Goal: Complete application form: Complete application form

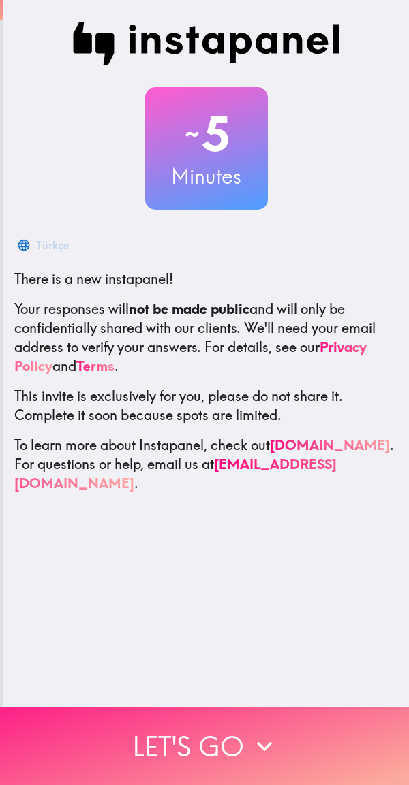
click at [260, 732] on icon "button" at bounding box center [264, 747] width 30 height 30
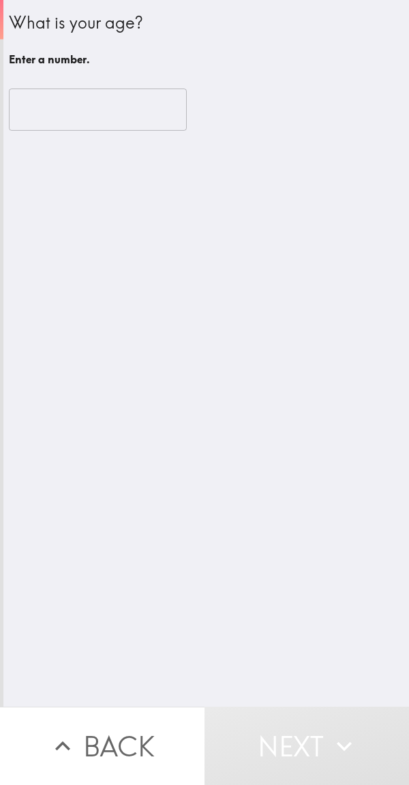
click at [129, 116] on input "number" at bounding box center [98, 110] width 178 height 42
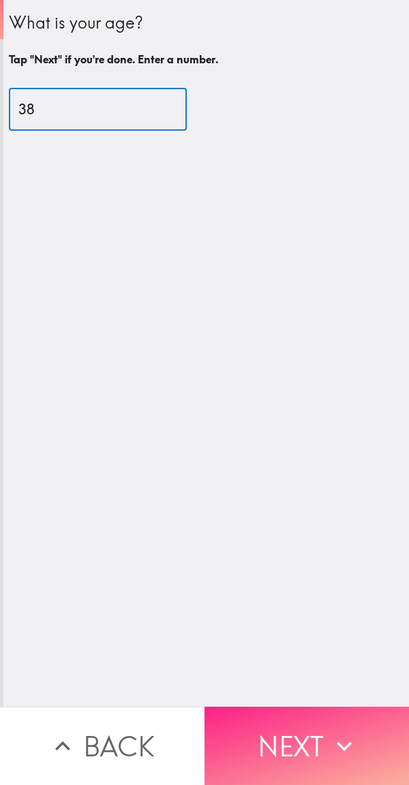
type input "38"
click at [329, 732] on icon "button" at bounding box center [344, 747] width 30 height 30
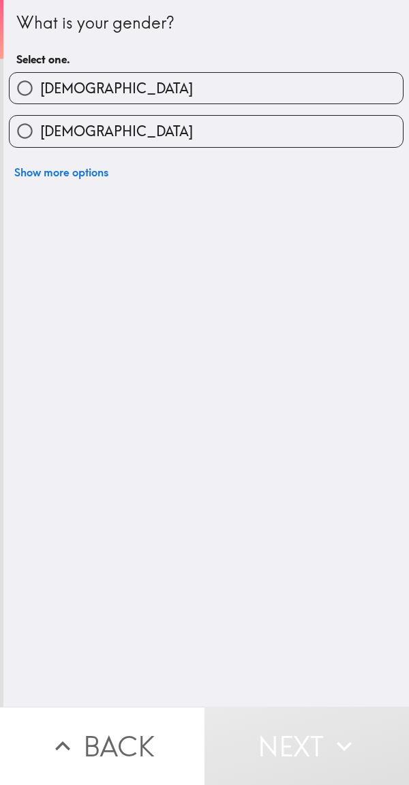
click at [313, 87] on label "[DEMOGRAPHIC_DATA]" at bounding box center [206, 88] width 393 height 31
click at [40, 87] on input "[DEMOGRAPHIC_DATA]" at bounding box center [25, 88] width 31 height 31
radio input "true"
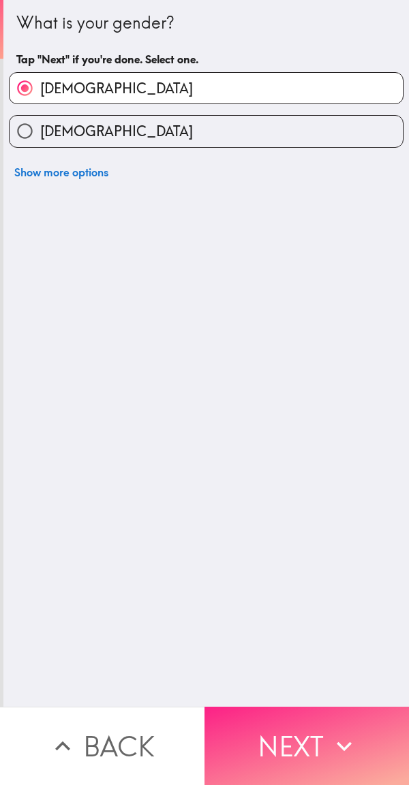
click at [320, 718] on button "Next" at bounding box center [306, 746] width 204 height 78
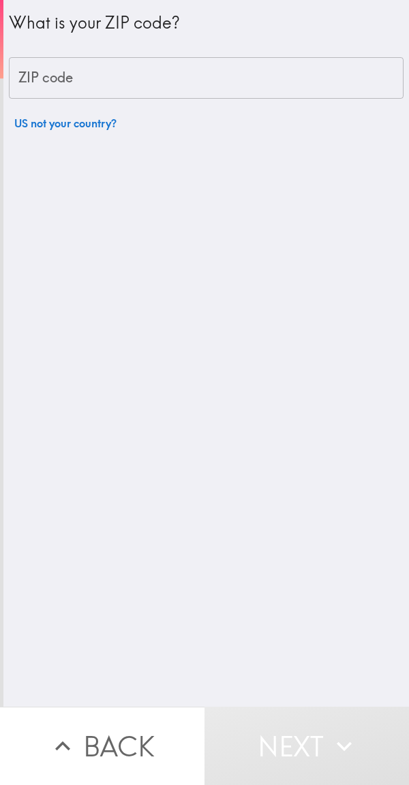
click at [316, 80] on input "ZIP code" at bounding box center [206, 78] width 394 height 42
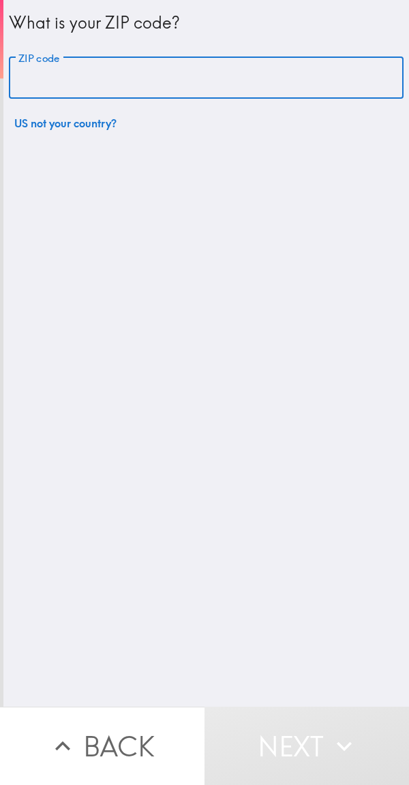
type input "02199"
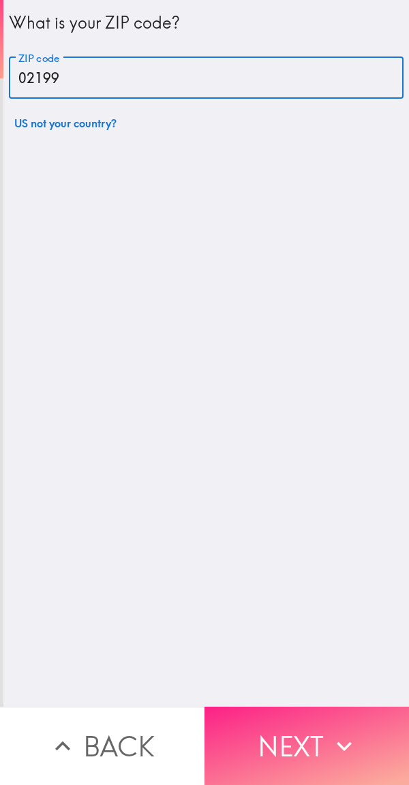
click at [328, 720] on button "Next" at bounding box center [306, 746] width 204 height 78
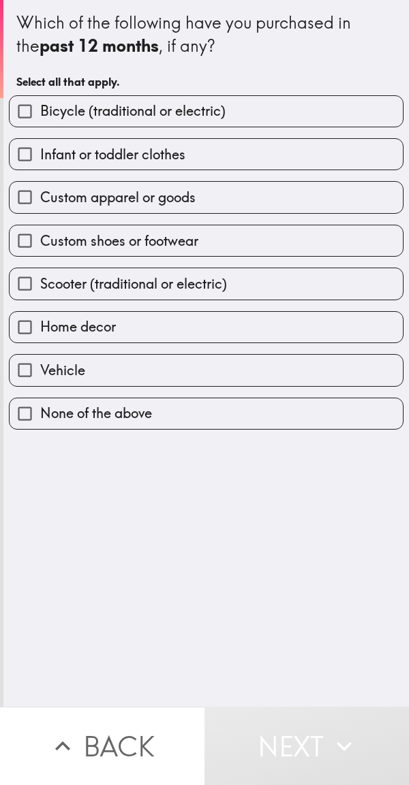
click at [223, 236] on label "Custom shoes or footwear" at bounding box center [206, 240] width 393 height 31
click at [40, 236] on input "Custom shoes or footwear" at bounding box center [25, 240] width 31 height 31
checkbox input "true"
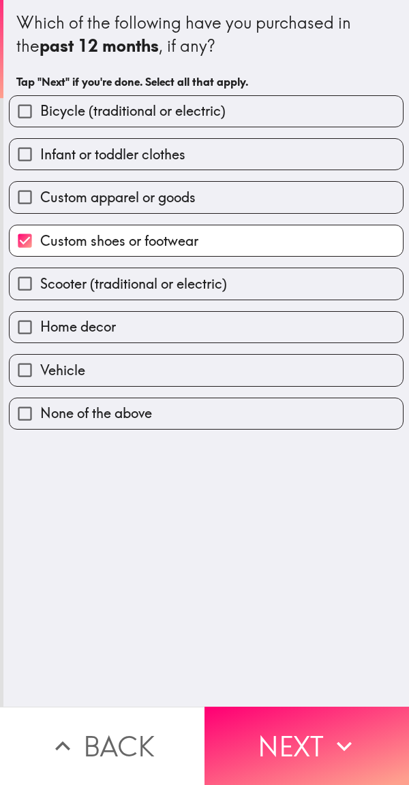
click at [247, 155] on label "Infant or toddler clothes" at bounding box center [206, 154] width 393 height 31
click at [40, 155] on input "Infant or toddler clothes" at bounding box center [25, 154] width 31 height 31
checkbox input "true"
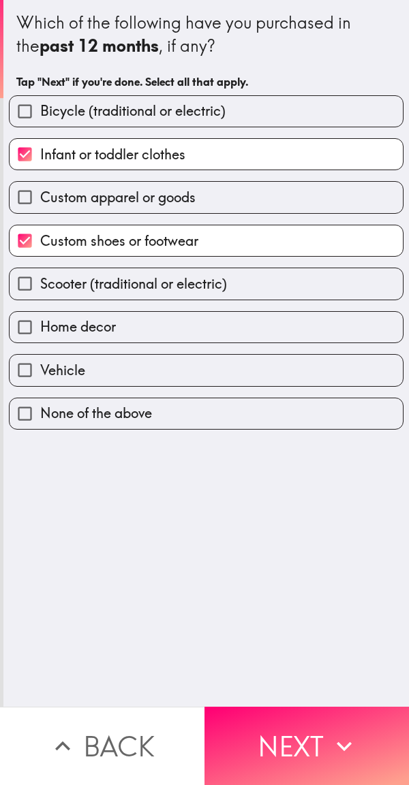
click at [219, 193] on label "Custom apparel or goods" at bounding box center [206, 197] width 393 height 31
click at [40, 193] on input "Custom apparel or goods" at bounding box center [25, 197] width 31 height 31
checkbox input "true"
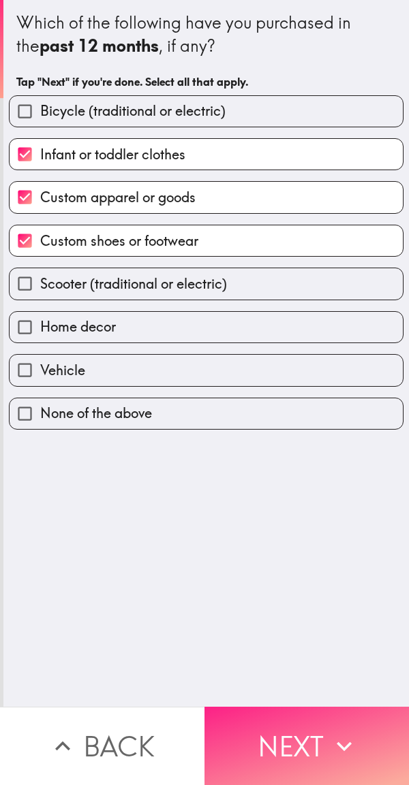
click at [320, 721] on button "Next" at bounding box center [306, 746] width 204 height 78
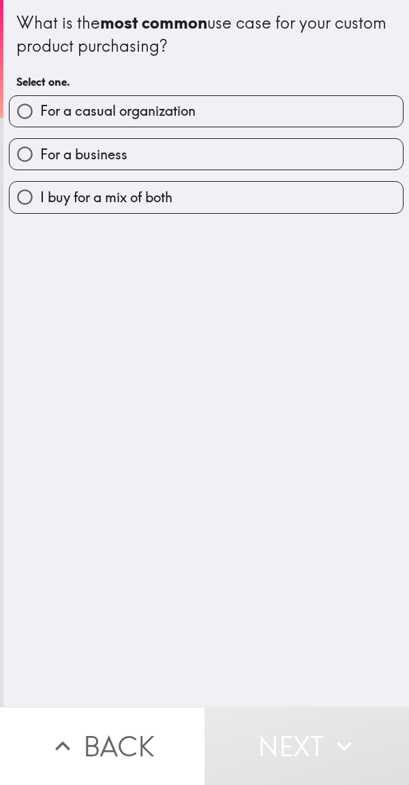
click at [309, 123] on label "For a casual organization" at bounding box center [206, 111] width 393 height 31
click at [40, 123] on input "For a casual organization" at bounding box center [25, 111] width 31 height 31
radio input "true"
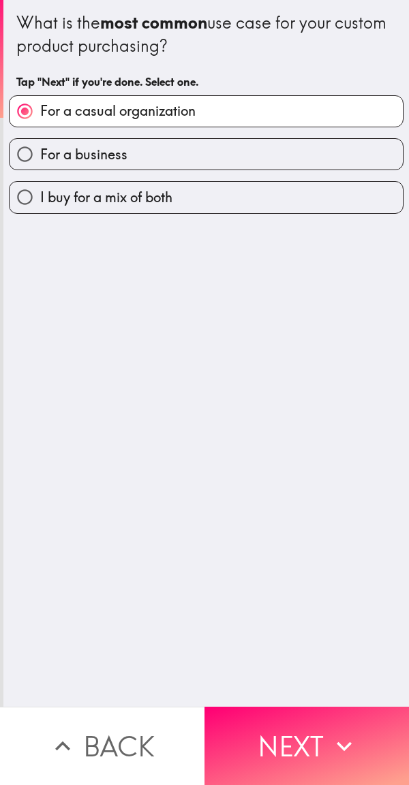
click at [272, 199] on label "I buy for a mix of both" at bounding box center [206, 197] width 393 height 31
click at [40, 199] on input "I buy for a mix of both" at bounding box center [25, 197] width 31 height 31
radio input "true"
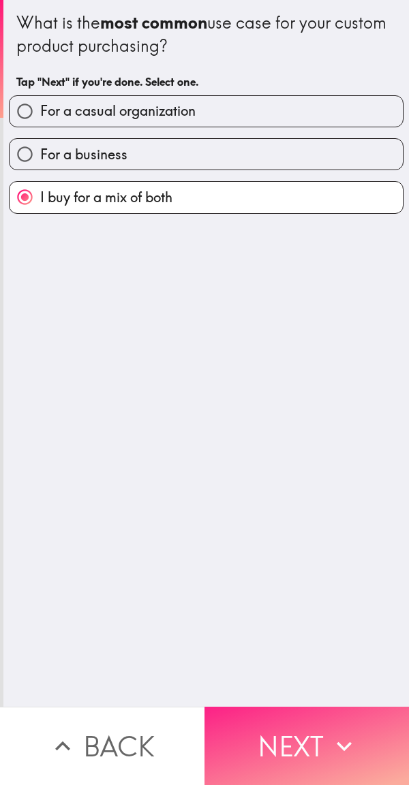
click at [302, 707] on button "Next" at bounding box center [306, 746] width 204 height 78
